Goal: Task Accomplishment & Management: Use online tool/utility

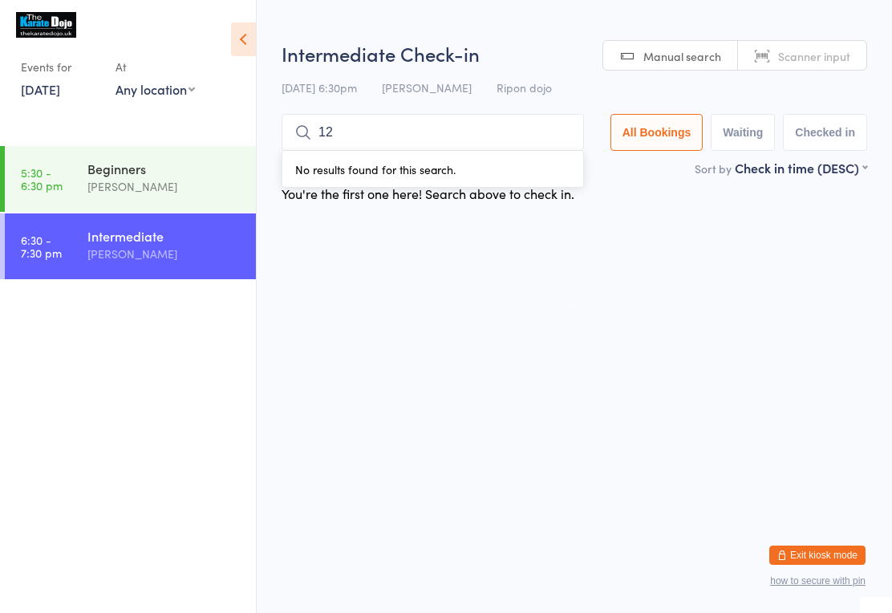
type input "120"
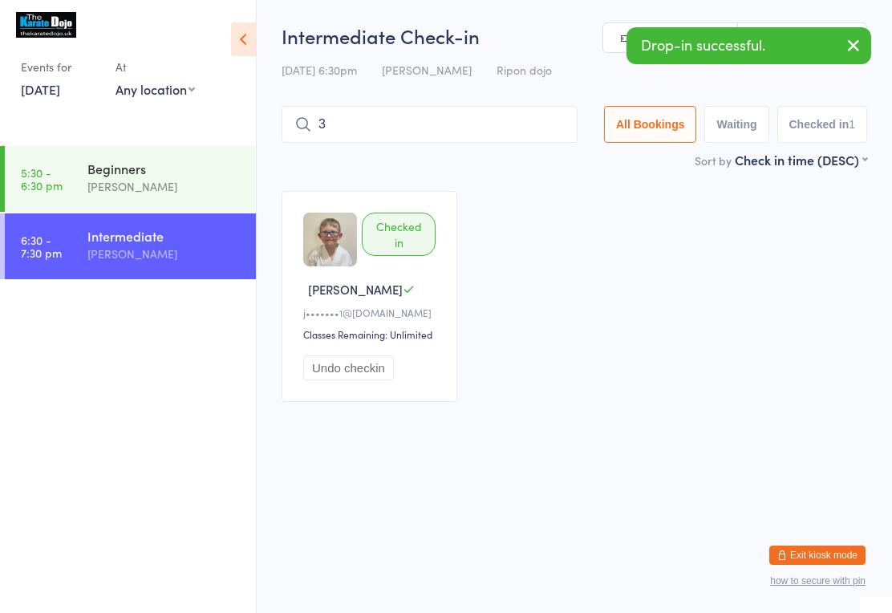
type input "34"
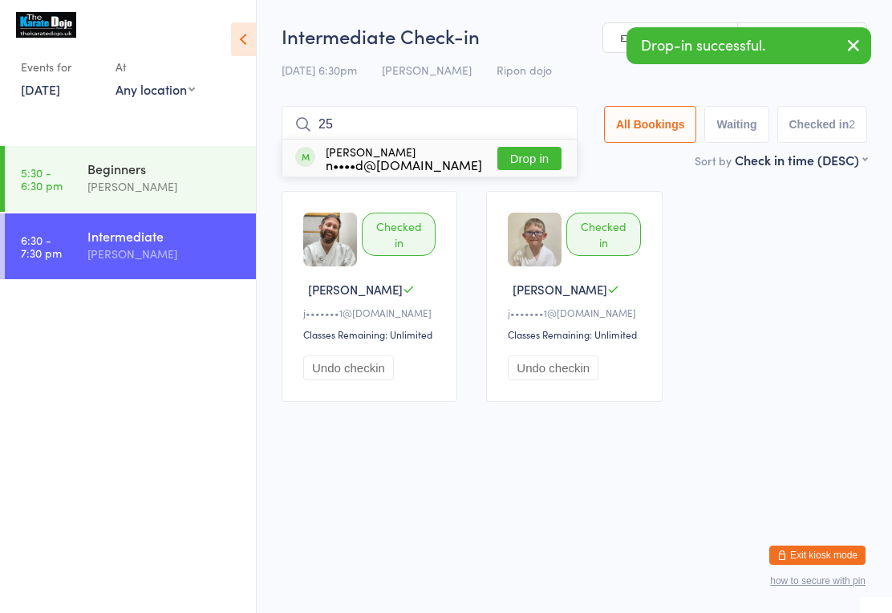
type input "25"
click at [547, 161] on button "Drop in" at bounding box center [530, 158] width 64 height 23
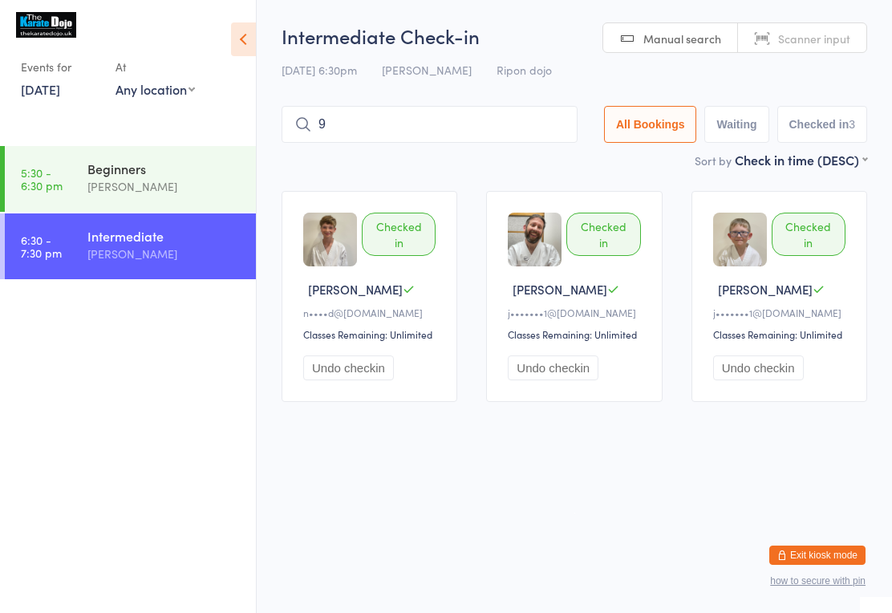
type input "90"
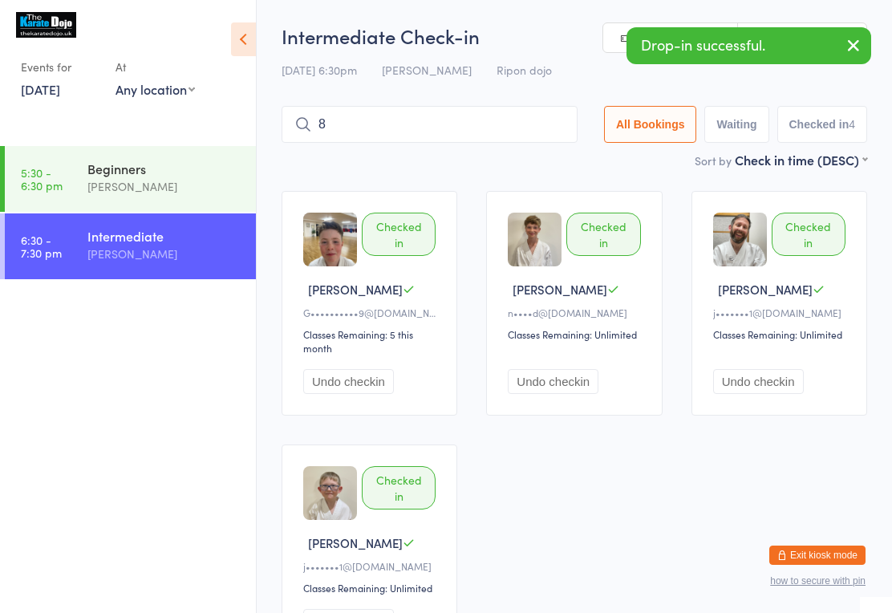
type input "89"
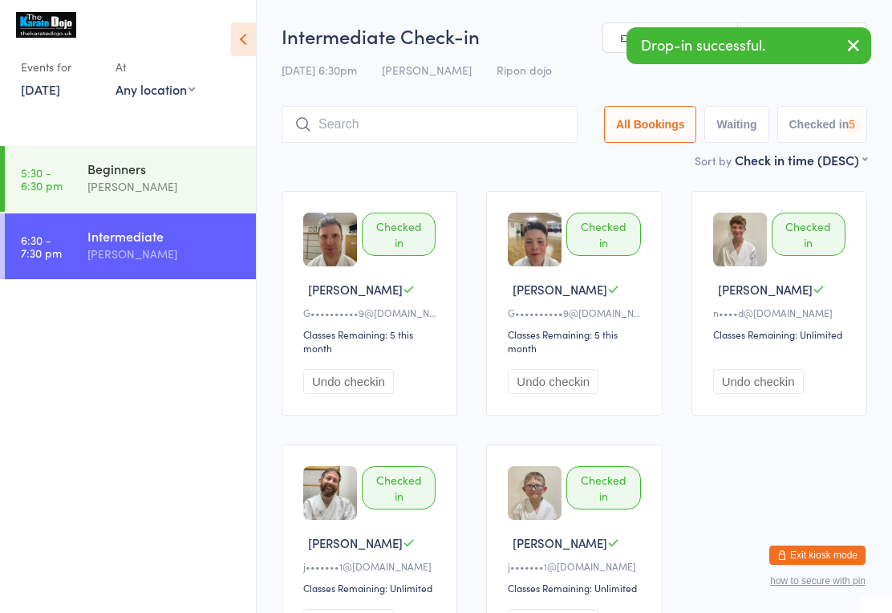
type input "c"
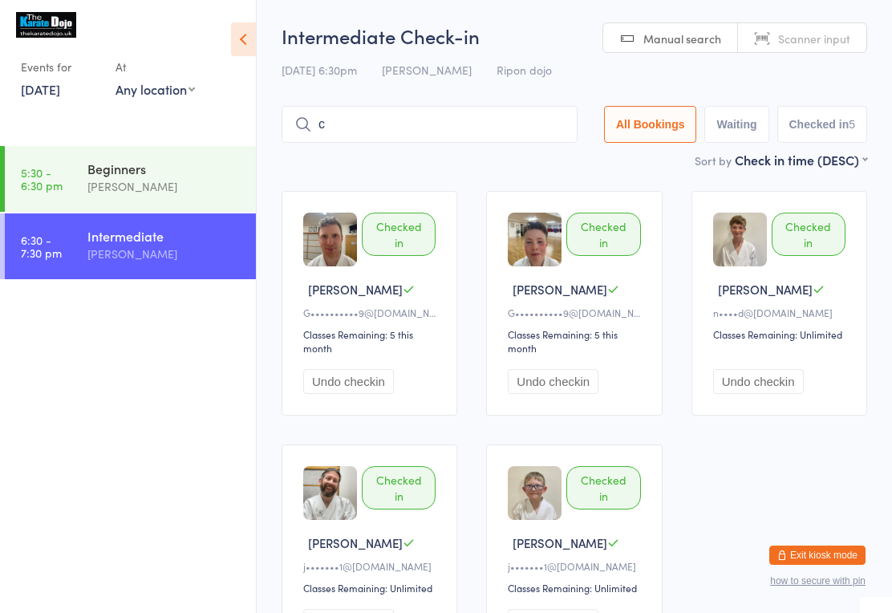
click at [131, 255] on div "[PERSON_NAME]" at bounding box center [164, 254] width 155 height 18
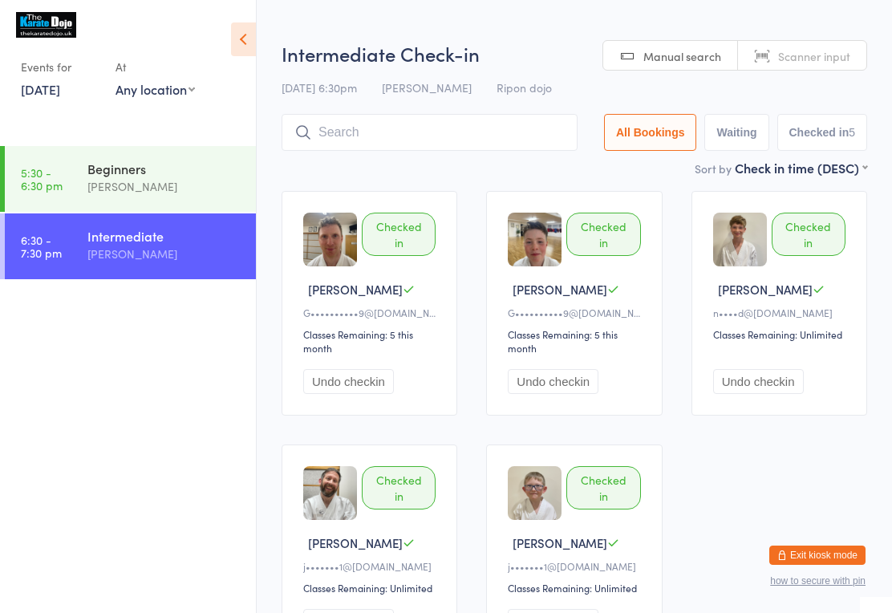
click at [323, 128] on input "search" at bounding box center [430, 132] width 296 height 37
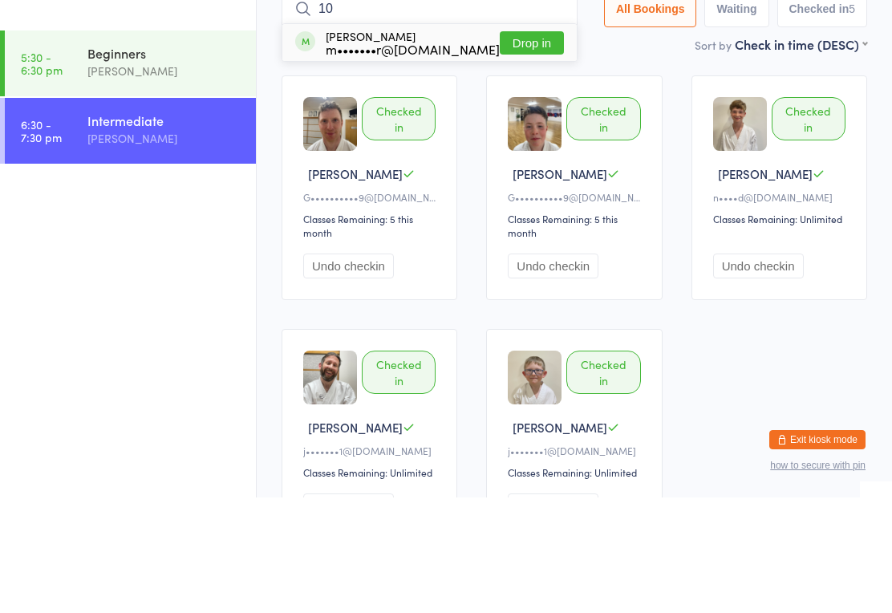
type input "107"
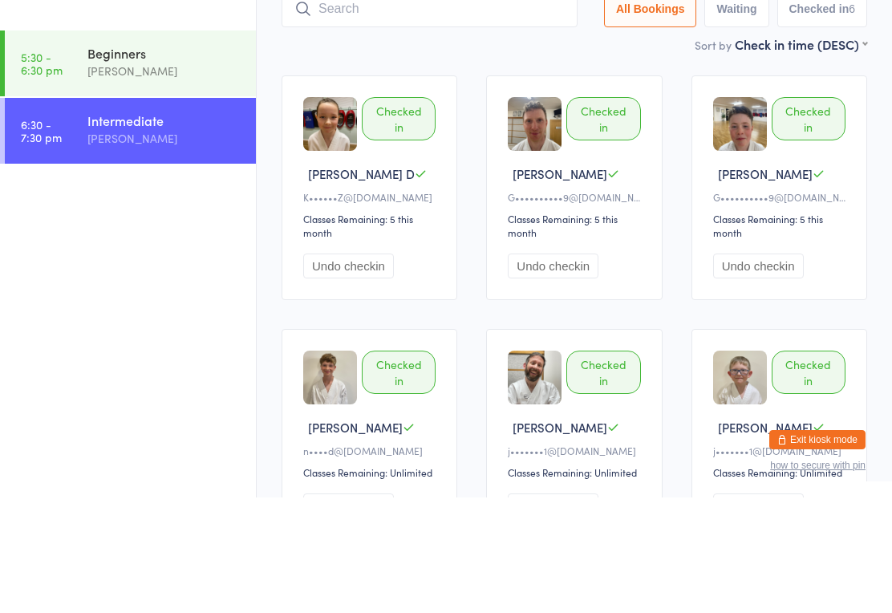
type input "u"
type input "78"
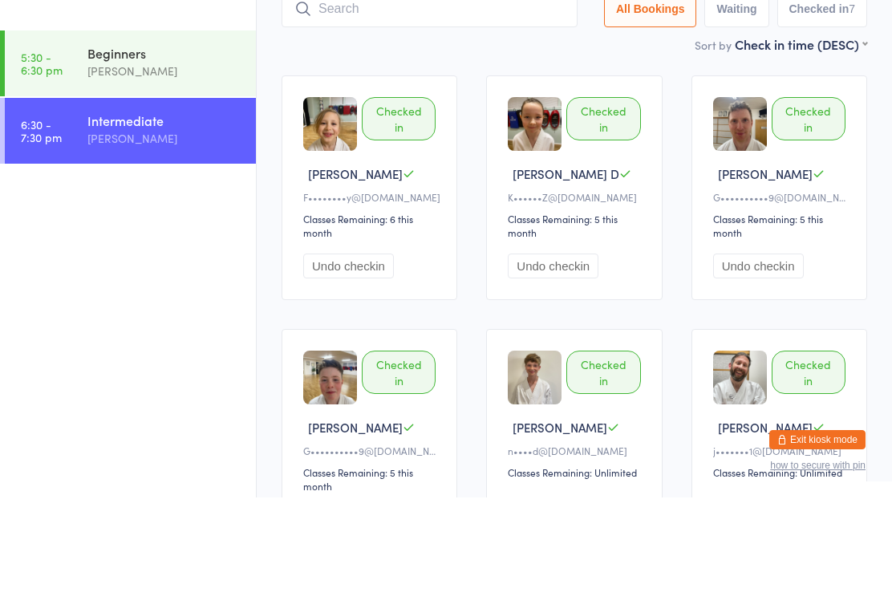
type input "8"
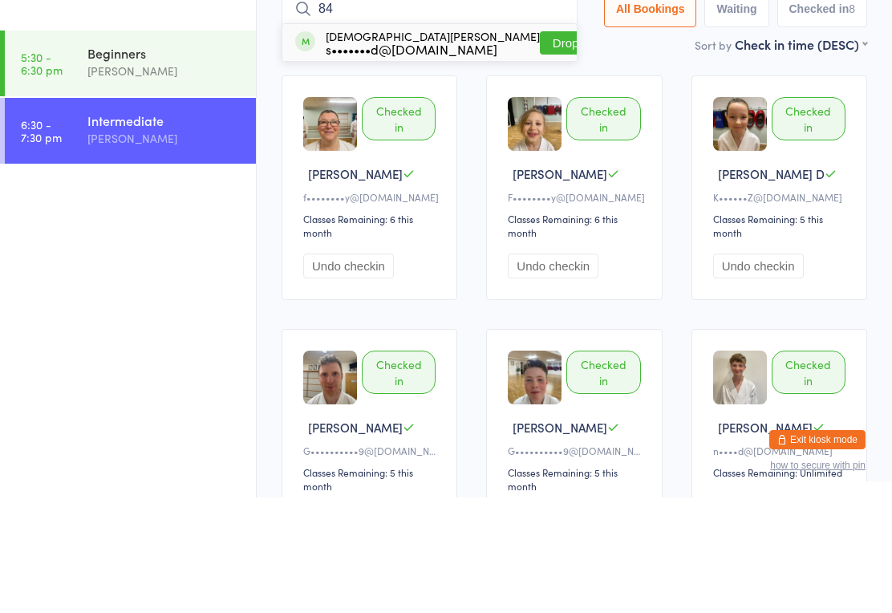
type input "84"
click at [540, 147] on button "Drop in" at bounding box center [572, 158] width 64 height 23
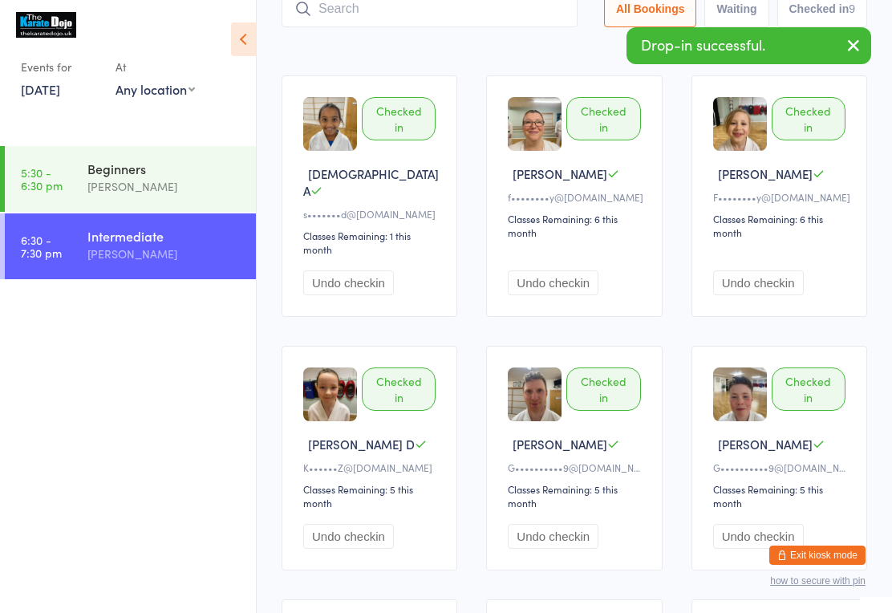
click at [364, 18] on input "search" at bounding box center [430, 8] width 296 height 37
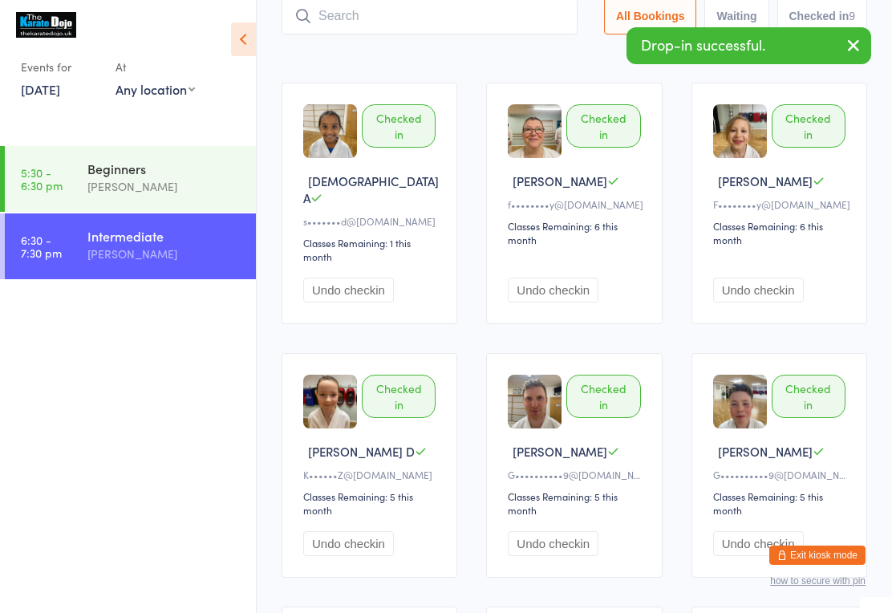
scroll to position [108, 0]
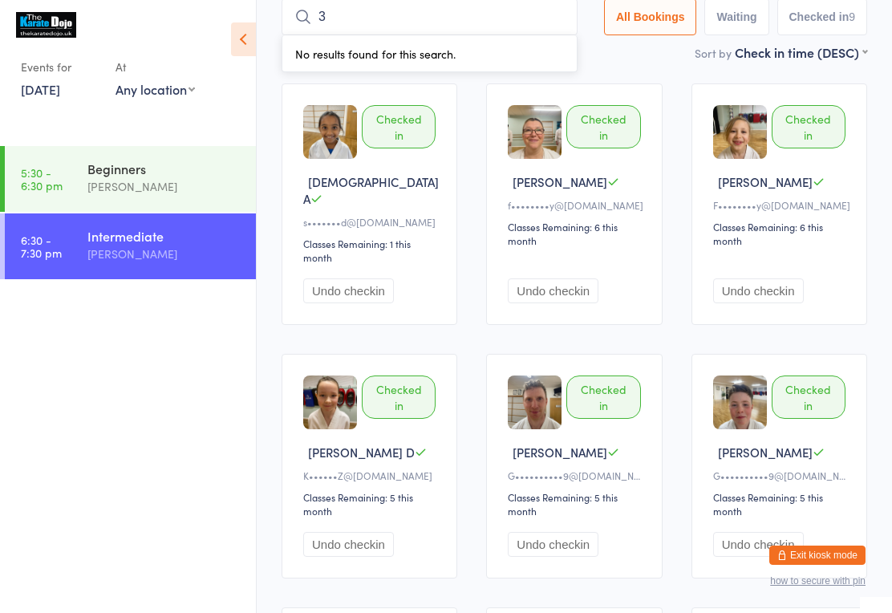
type input "37"
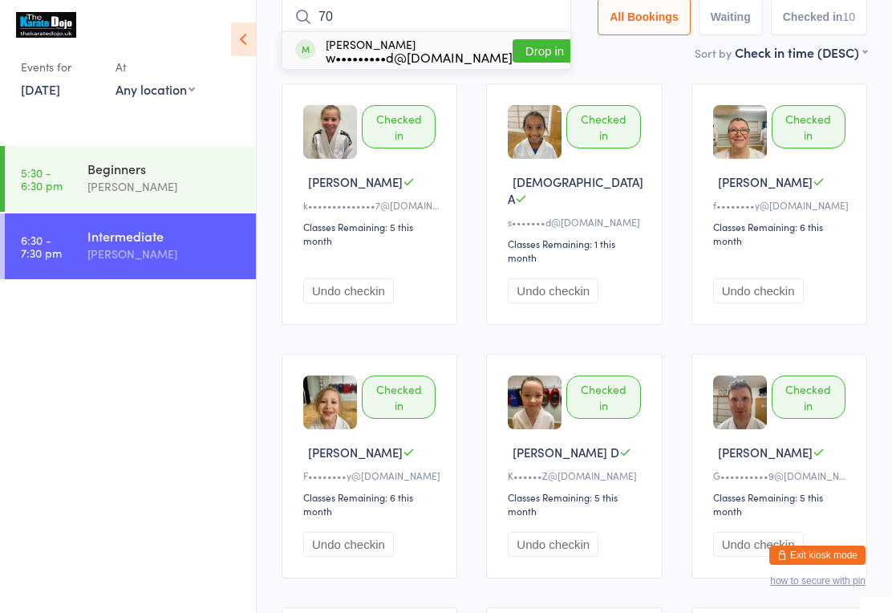
type input "70"
click at [537, 39] on button "Drop in" at bounding box center [545, 50] width 64 height 23
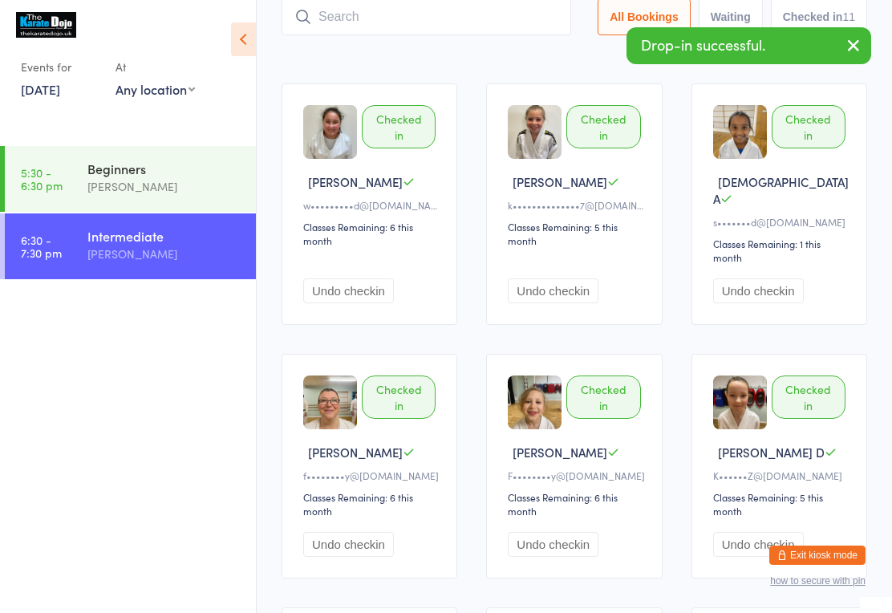
click at [360, 19] on input "search" at bounding box center [427, 16] width 290 height 37
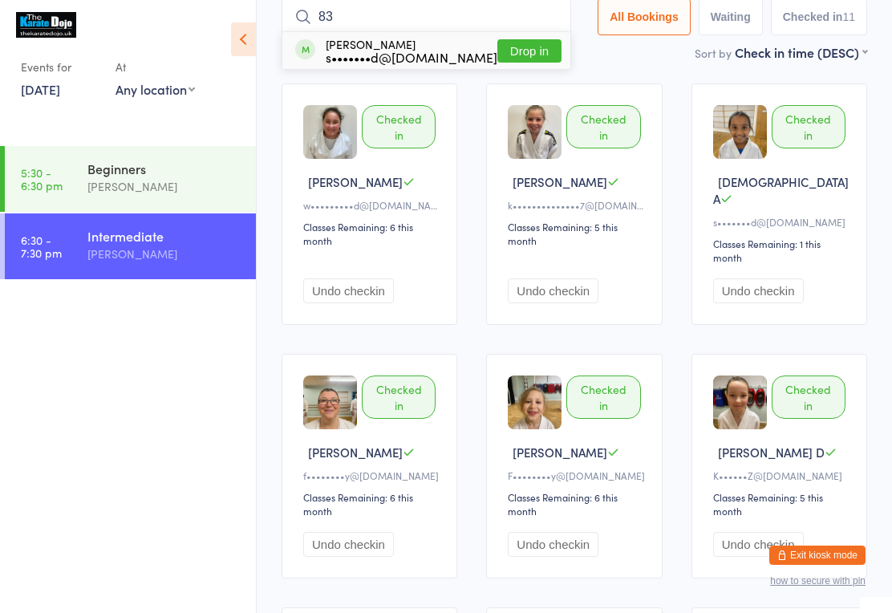
type input "83"
click at [530, 54] on button "Drop in" at bounding box center [530, 50] width 64 height 23
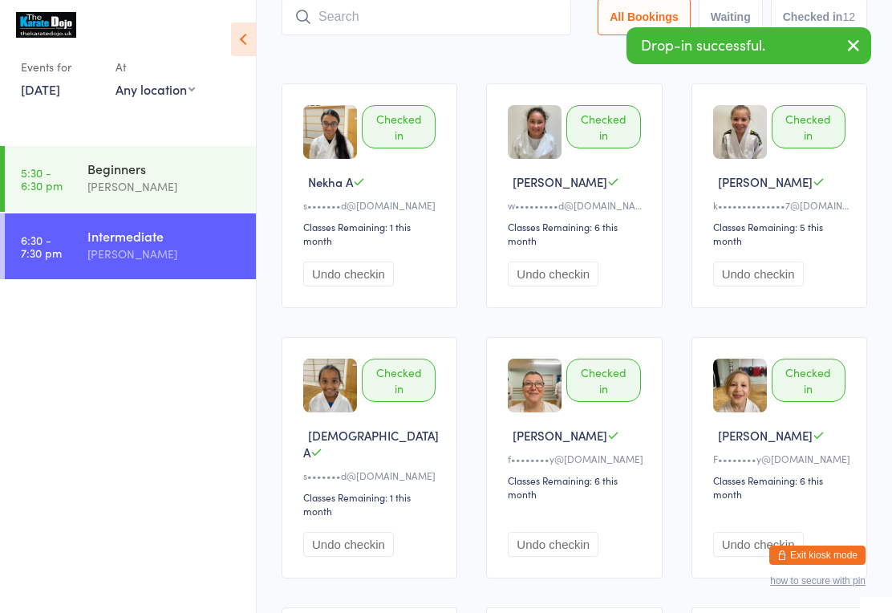
click at [403, 0] on input "search" at bounding box center [427, 16] width 290 height 37
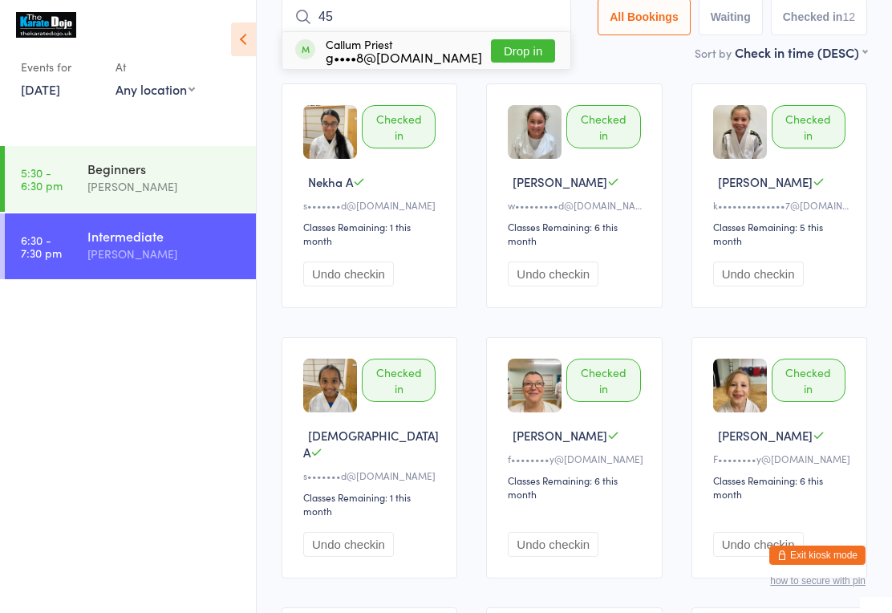
type input "45"
click at [510, 43] on button "Drop in" at bounding box center [523, 50] width 64 height 23
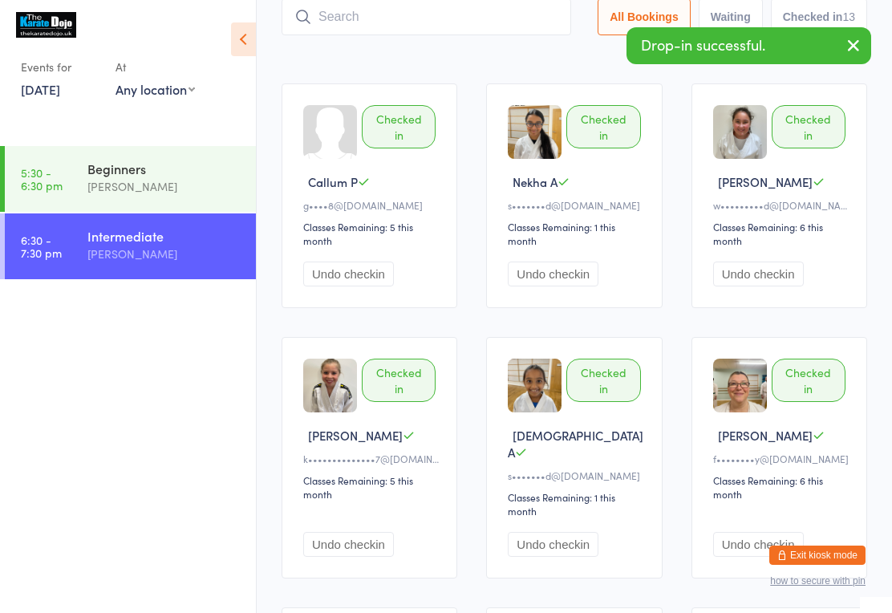
click at [405, 35] on input "search" at bounding box center [427, 16] width 290 height 37
type input "79"
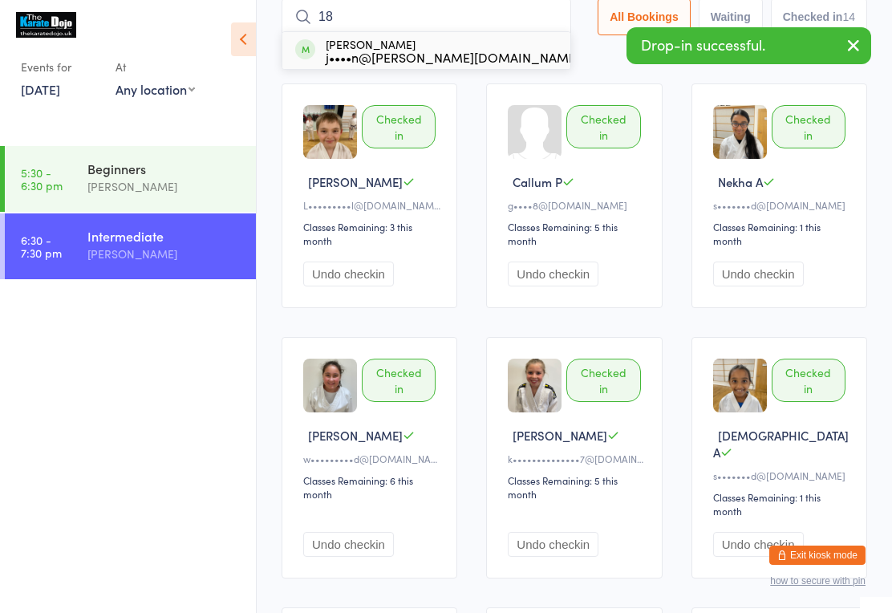
type input "18"
click at [580, 56] on button "Drop in" at bounding box center [612, 50] width 64 height 23
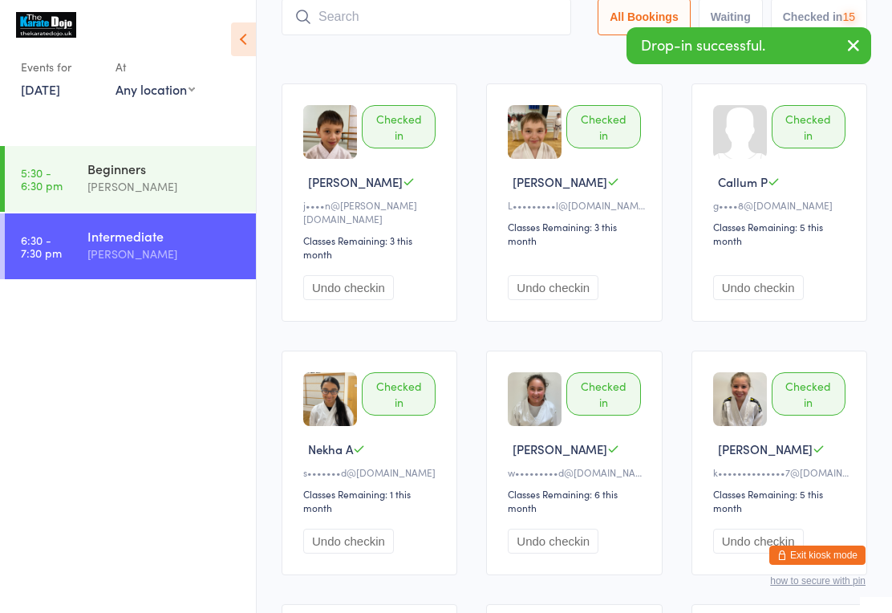
click at [481, 60] on div "Sort by Check in time (DESC) First name (ASC) First name (DESC) Last name (ASC)…" at bounding box center [575, 52] width 586 height 18
click at [482, 9] on input "search" at bounding box center [427, 16] width 290 height 37
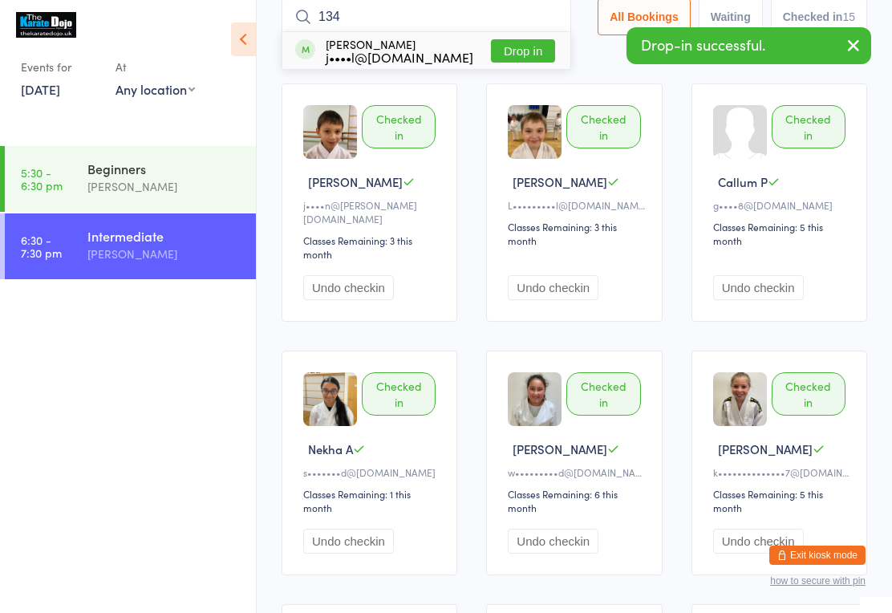
type input "134"
click at [530, 43] on button "Drop in" at bounding box center [523, 50] width 64 height 23
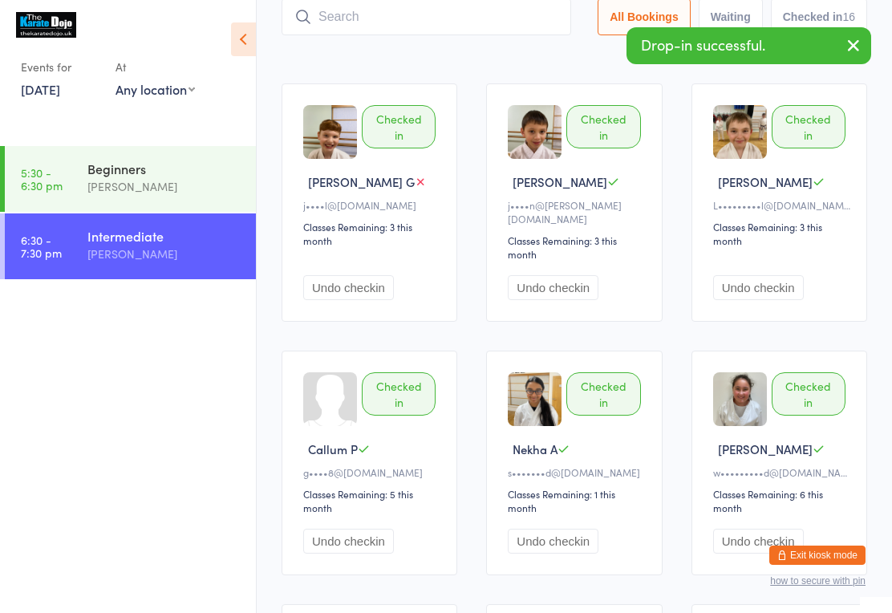
click at [418, 24] on input "search" at bounding box center [427, 16] width 290 height 37
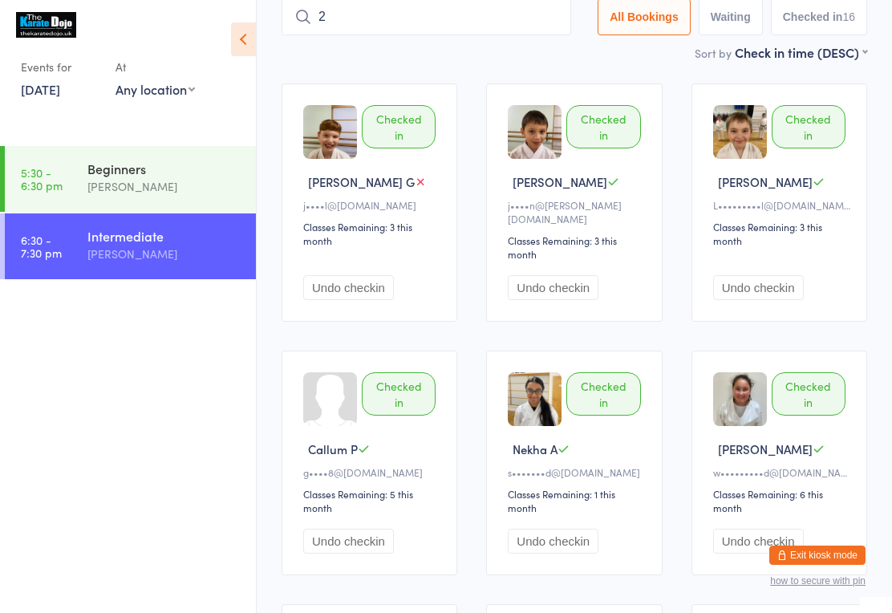
type input "21"
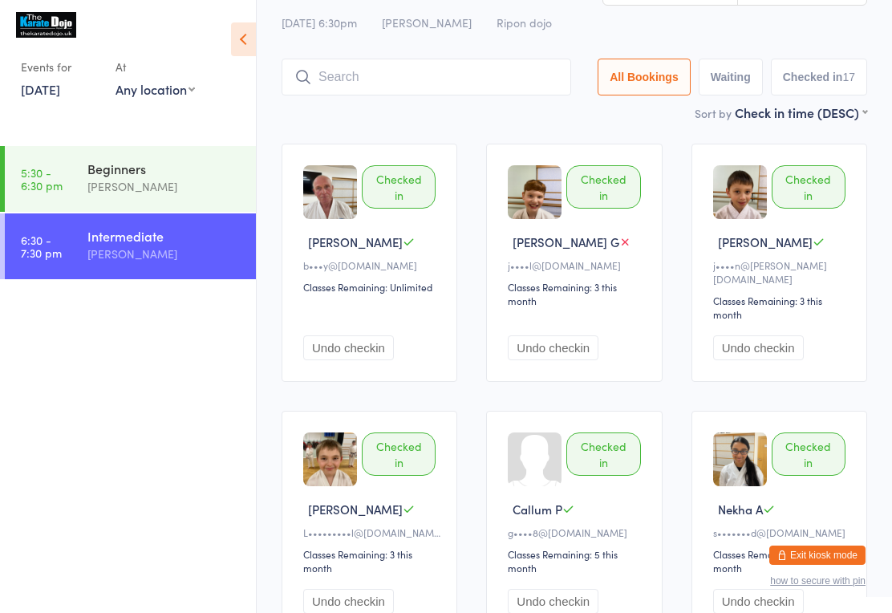
scroll to position [0, 0]
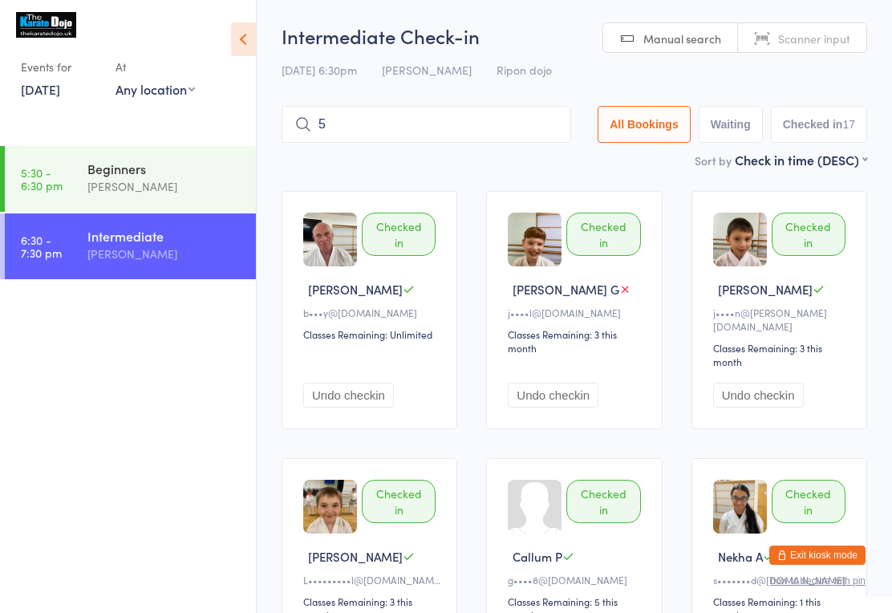
type input "58"
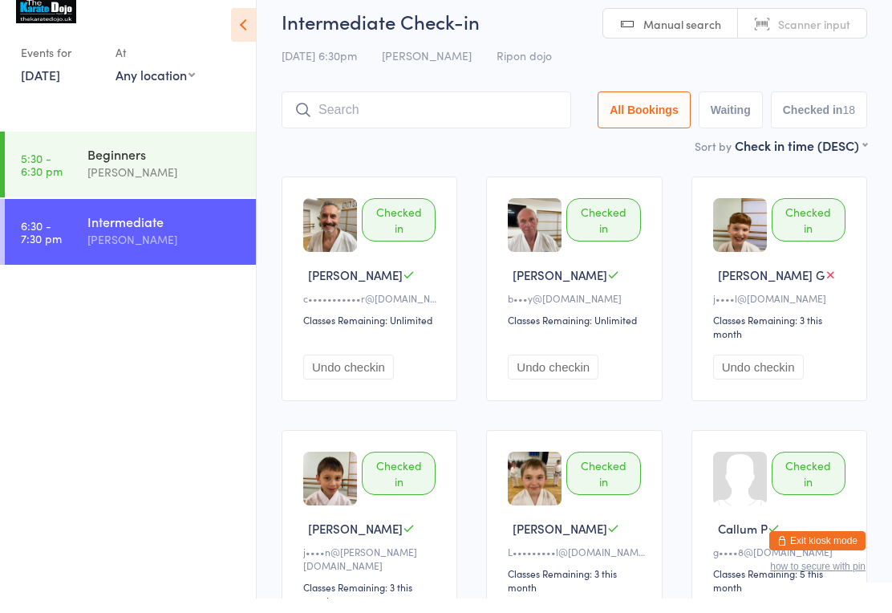
click at [204, 263] on div "Intermediate [PERSON_NAME]" at bounding box center [171, 244] width 169 height 63
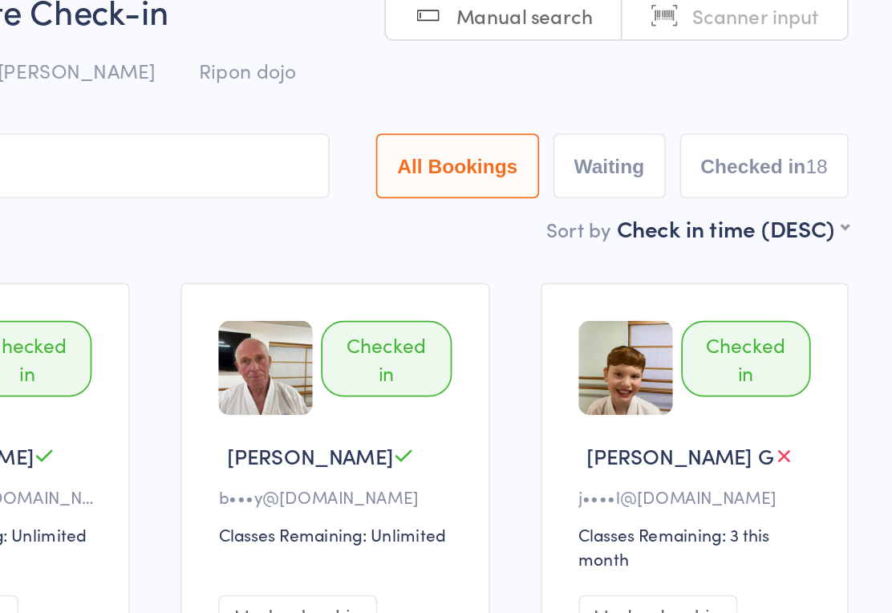
click at [282, 151] on div "Sort by Check in time (DESC) First name (ASC) First name (DESC) Last name (ASC)…" at bounding box center [575, 160] width 586 height 18
click at [282, 113] on input "search" at bounding box center [427, 124] width 290 height 37
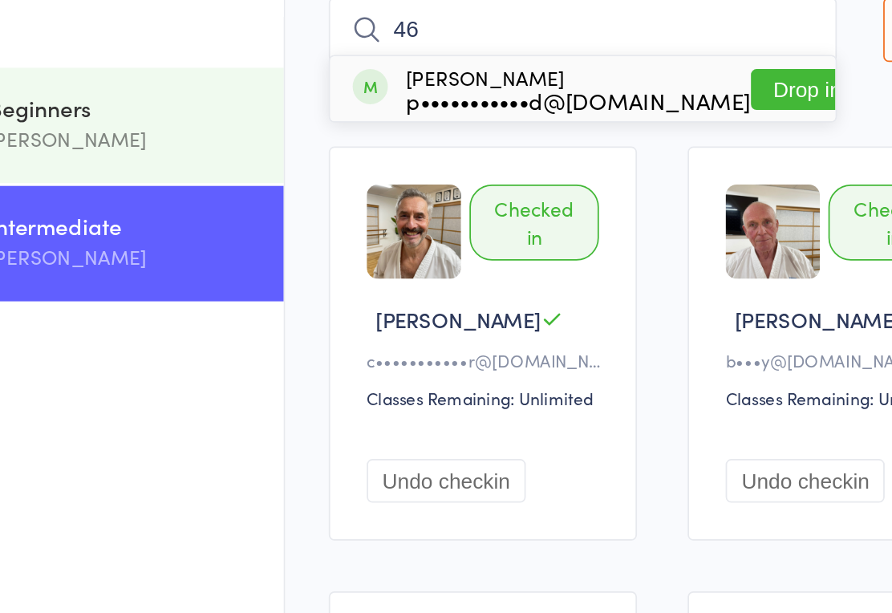
type input "46"
click at [522, 147] on button "Drop in" at bounding box center [554, 158] width 64 height 23
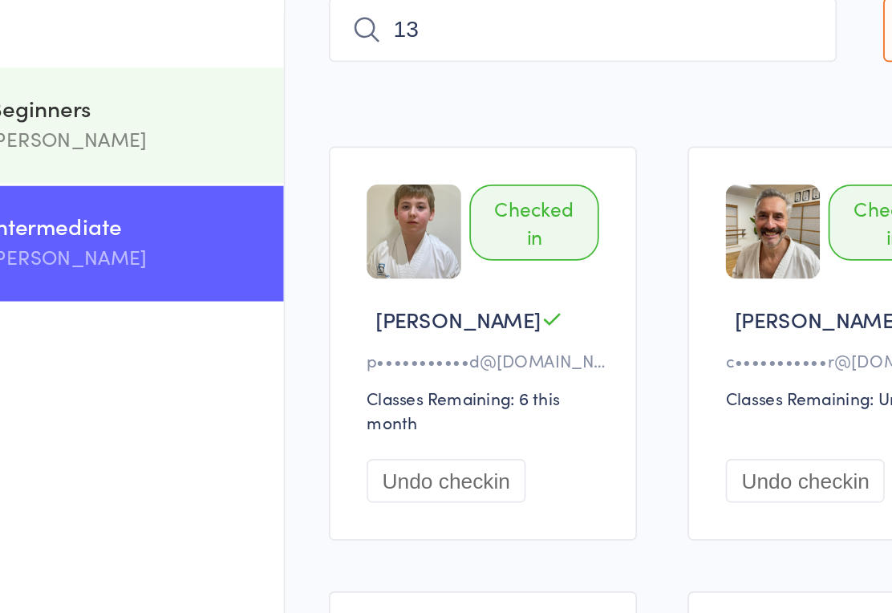
type input "131"
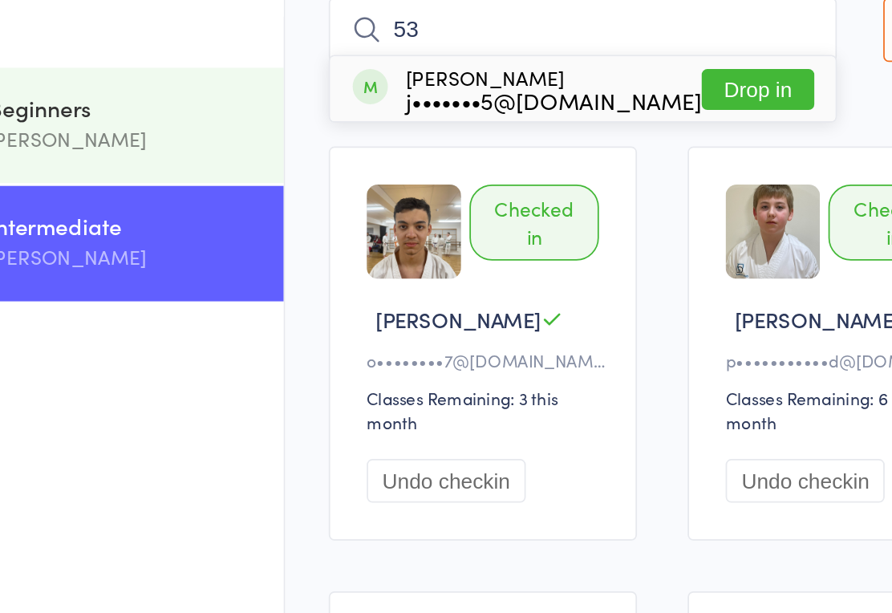
type input "53"
click at [494, 147] on button "Drop in" at bounding box center [526, 158] width 64 height 23
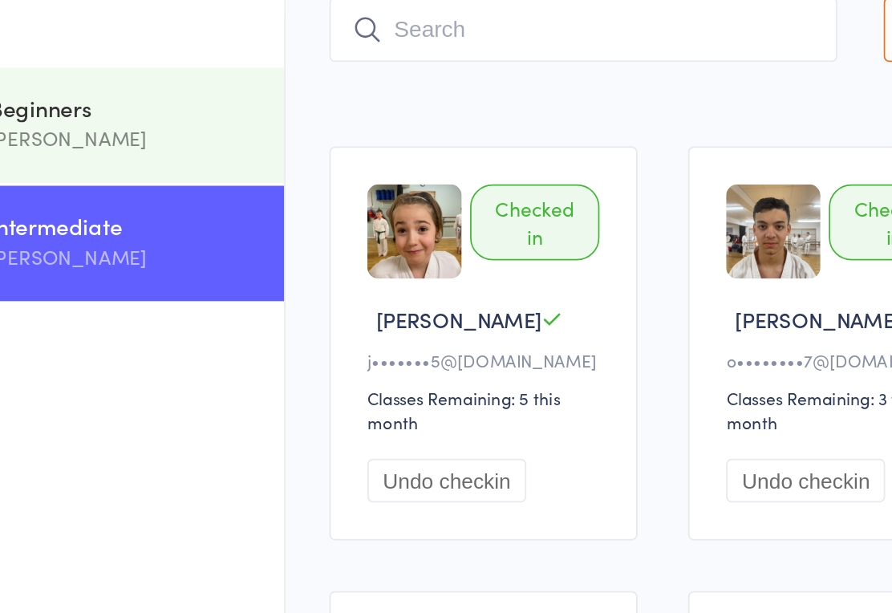
click at [282, 106] on input "search" at bounding box center [427, 124] width 290 height 37
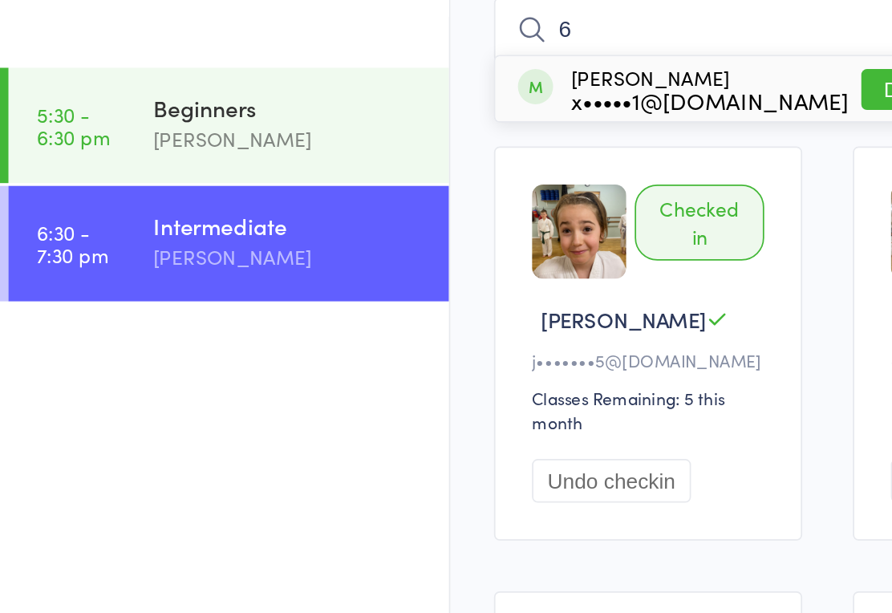
type input "64"
